Goal: Navigation & Orientation: Find specific page/section

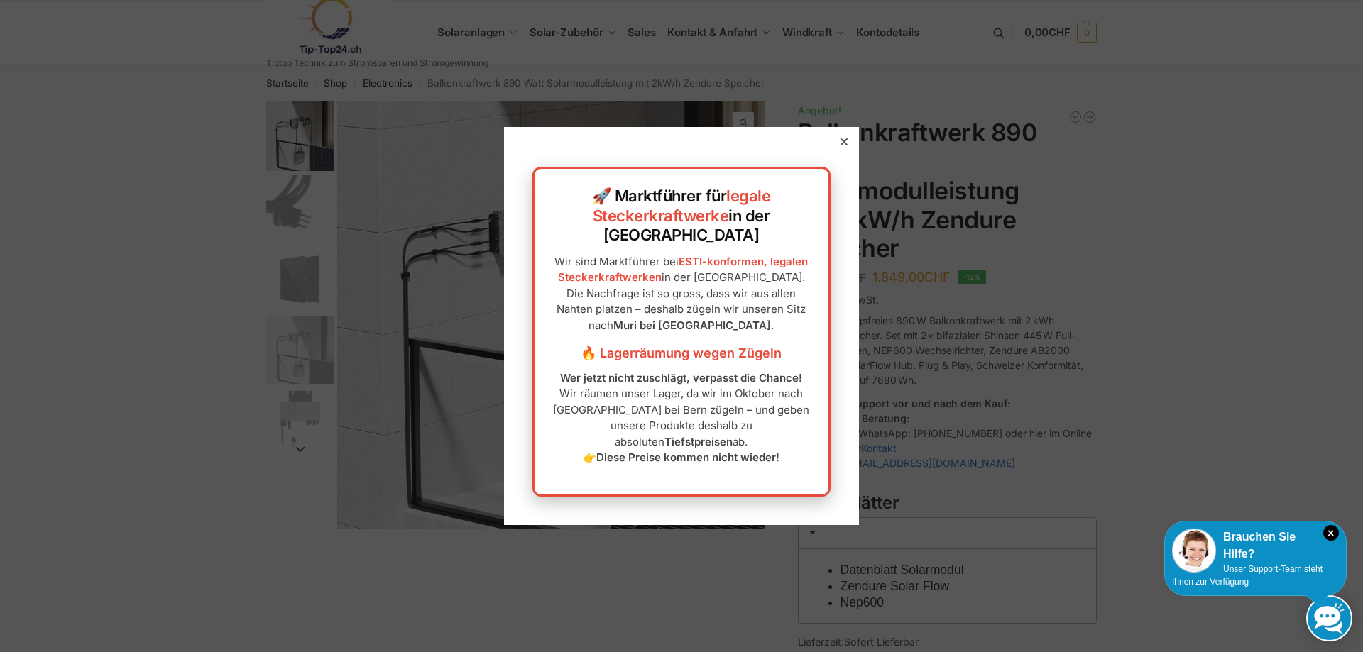
click at [837, 148] on div at bounding box center [843, 142] width 13 height 13
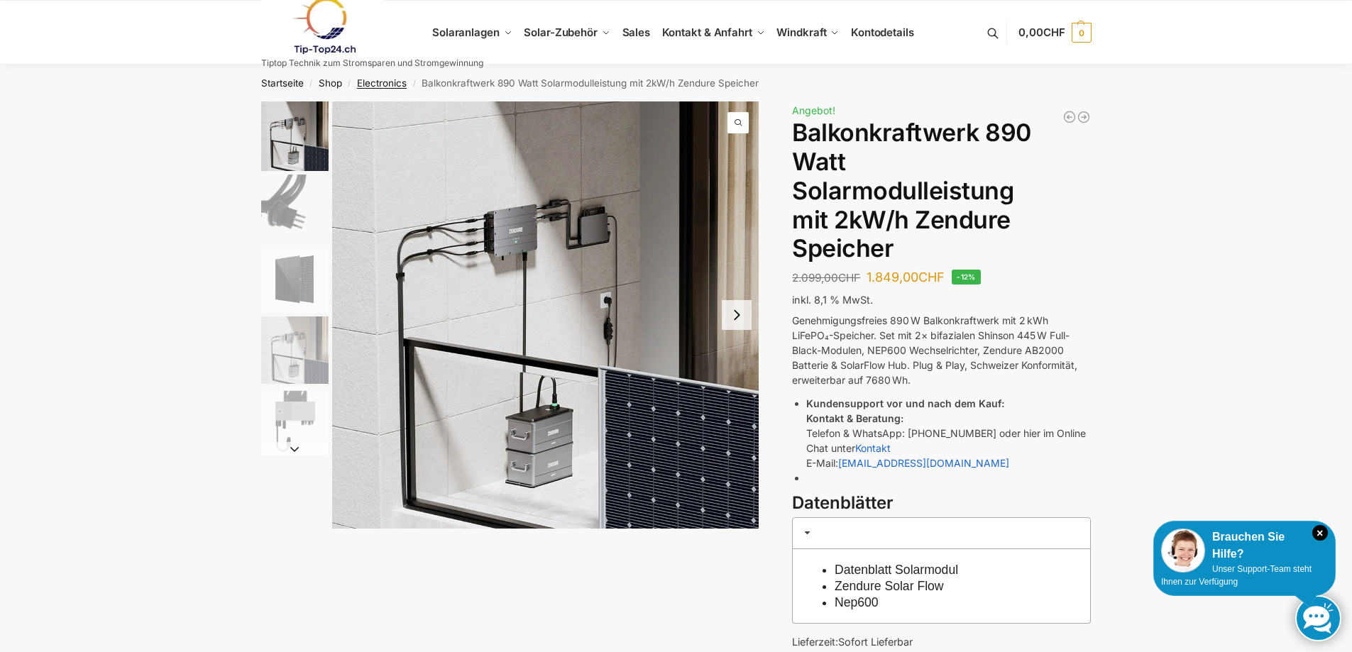
click at [394, 84] on link "Electronics" at bounding box center [382, 82] width 50 height 11
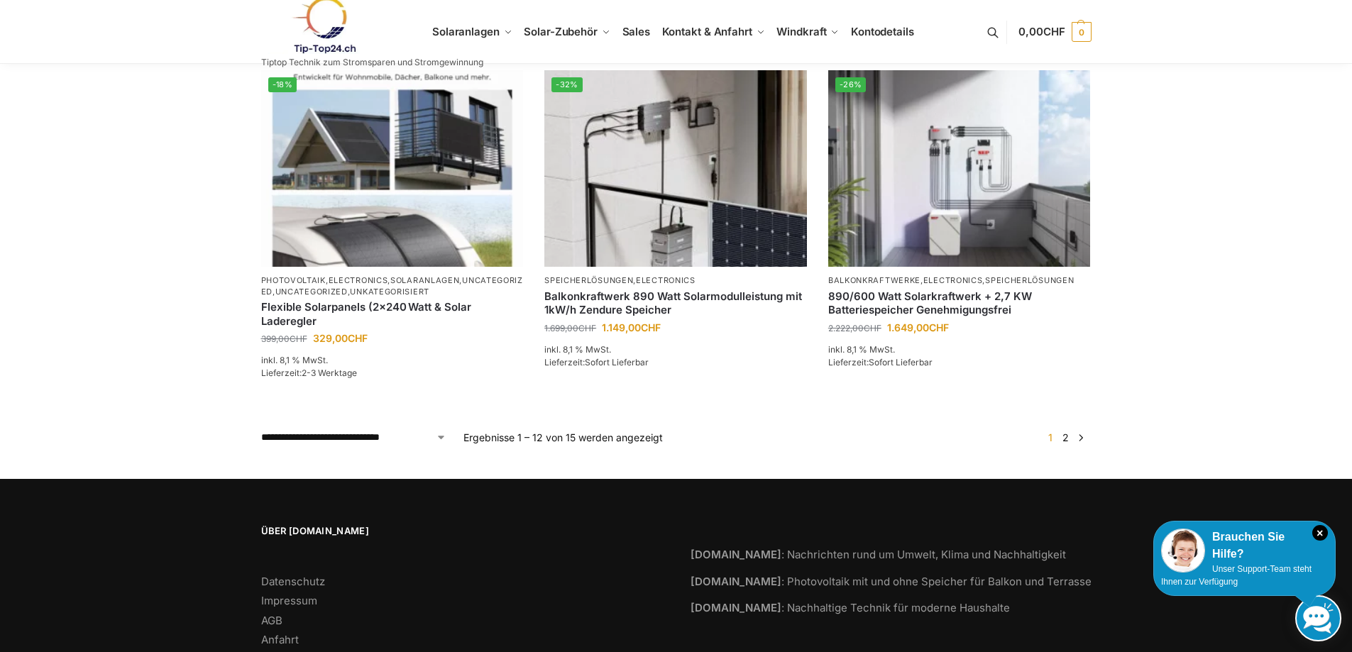
scroll to position [1300, 0]
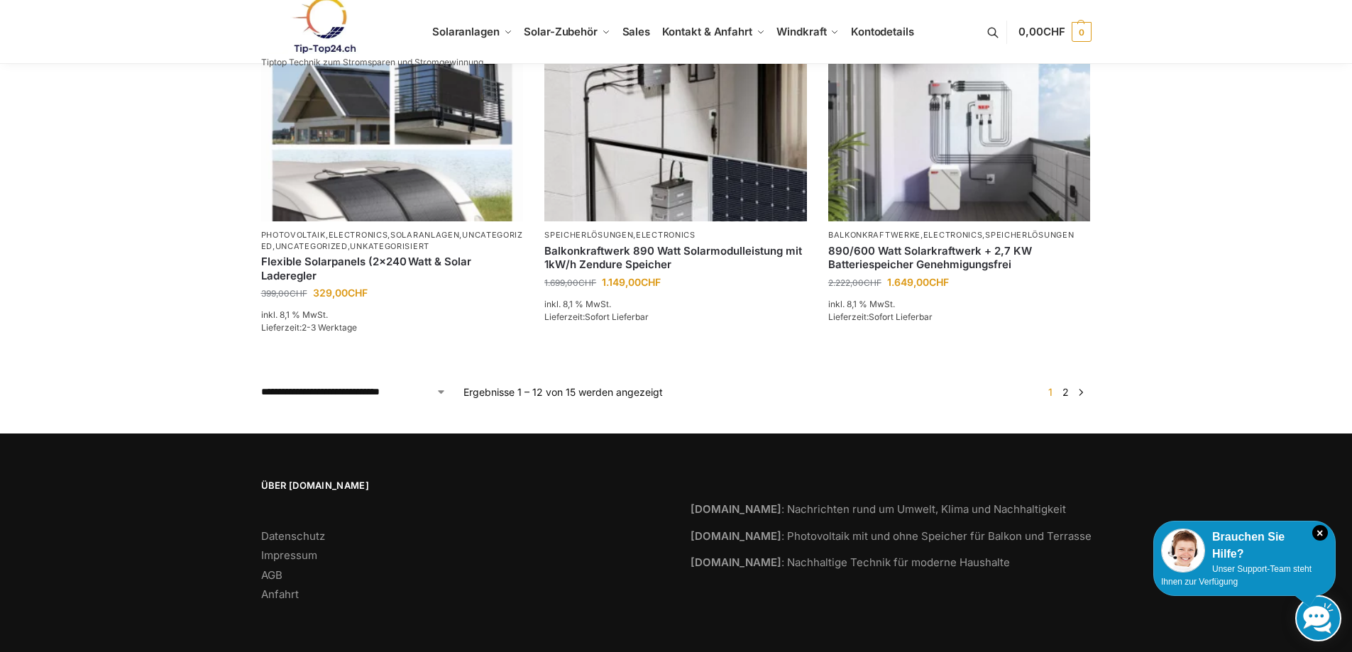
click at [1067, 392] on link "2" at bounding box center [1065, 392] width 13 height 12
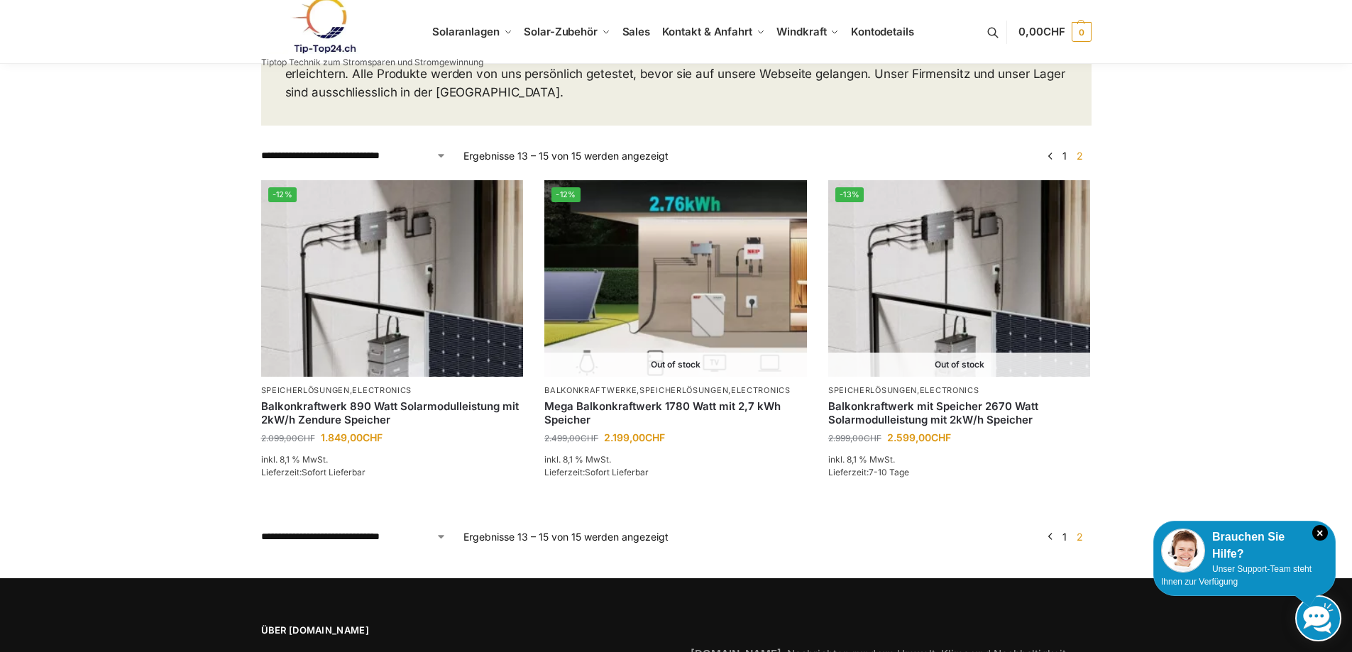
scroll to position [142, 0]
